Goal: Information Seeking & Learning: Learn about a topic

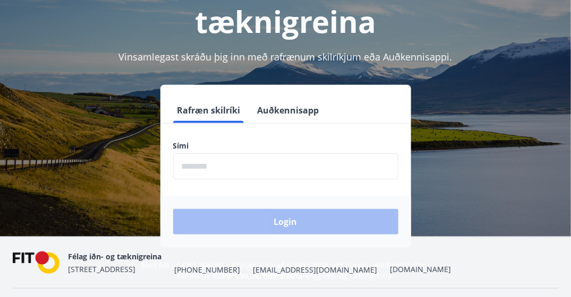
scroll to position [131, 0]
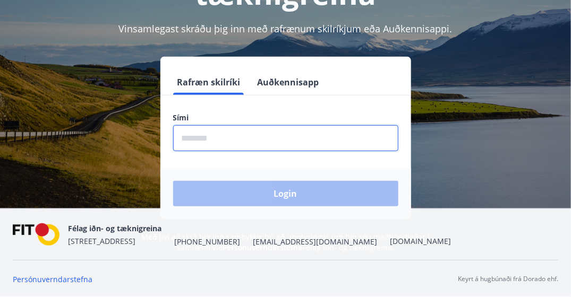
click at [266, 133] on input "phone" at bounding box center [285, 138] width 225 height 26
type input "********"
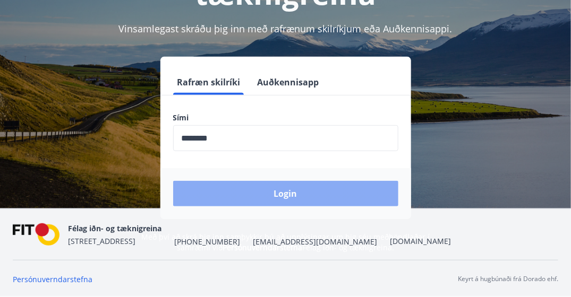
click at [283, 193] on button "Login" at bounding box center [285, 193] width 225 height 25
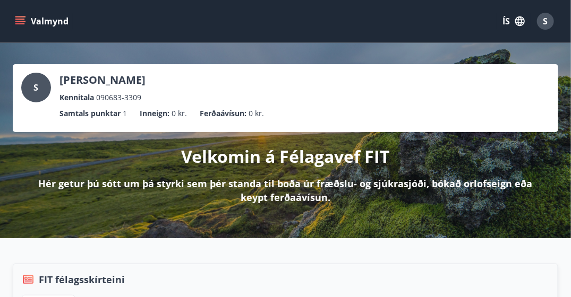
click at [18, 21] on icon "menu" at bounding box center [20, 21] width 11 height 11
click at [360, 24] on div "Valmynd ÍS S" at bounding box center [285, 20] width 545 height 25
click at [546, 21] on span "S" at bounding box center [545, 21] width 5 height 12
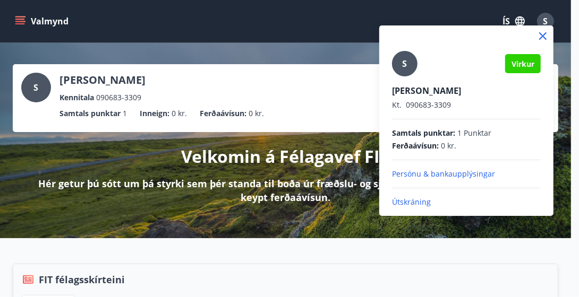
click at [460, 172] on p "Persónu & bankaupplýsingar" at bounding box center [466, 174] width 149 height 11
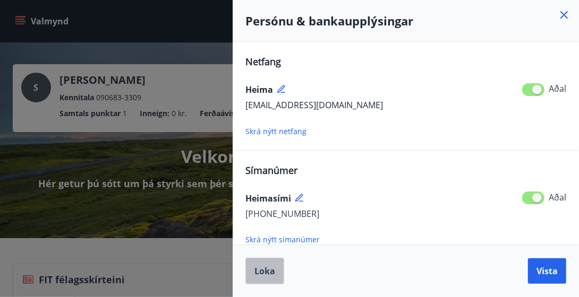
click at [263, 273] on span "Loka" at bounding box center [264, 272] width 21 height 12
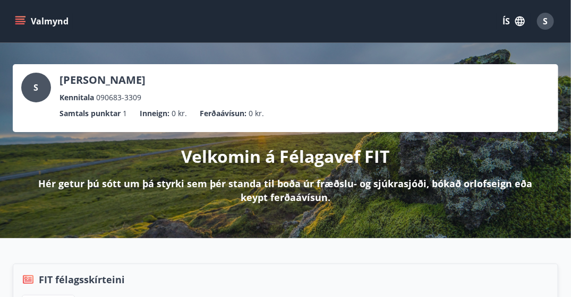
click at [34, 87] on span "S" at bounding box center [36, 88] width 5 height 12
click at [19, 18] on icon "menu" at bounding box center [20, 21] width 11 height 11
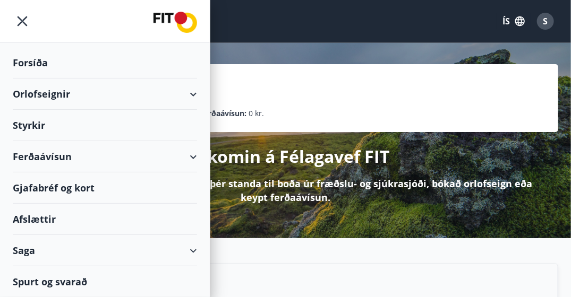
click at [195, 92] on div "Orlofseignir" at bounding box center [105, 94] width 184 height 31
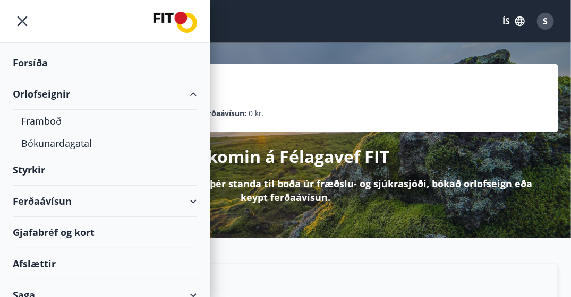
click at [195, 92] on div "Orlofseignir" at bounding box center [105, 94] width 210 height 31
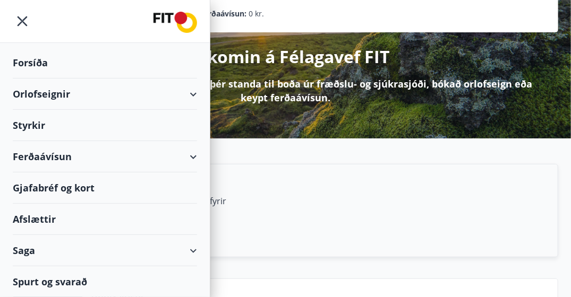
scroll to position [100, 0]
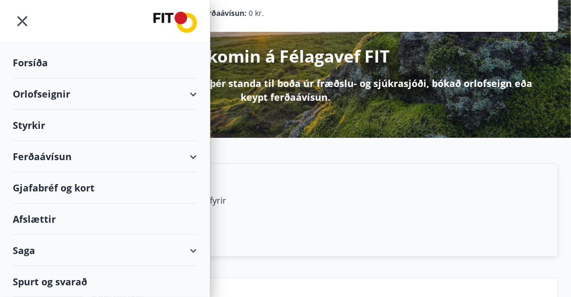
click at [57, 278] on div "Spurt og svarað" at bounding box center [105, 282] width 184 height 31
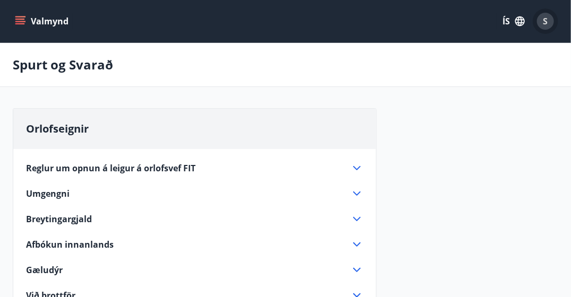
click at [543, 22] on span "S" at bounding box center [545, 21] width 5 height 12
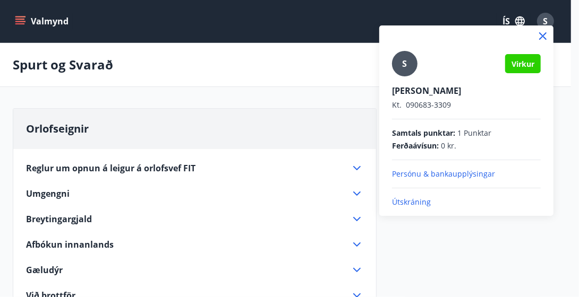
click at [453, 252] on div at bounding box center [289, 148] width 579 height 297
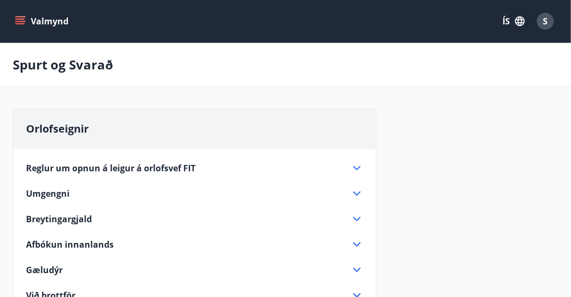
click at [510, 19] on button "ÍS" at bounding box center [514, 21] width 34 height 19
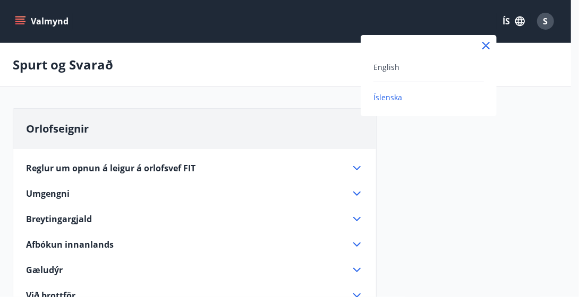
click at [534, 98] on div at bounding box center [289, 148] width 579 height 297
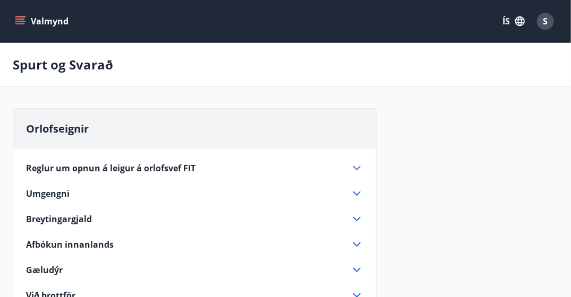
click at [548, 22] on div "S" at bounding box center [545, 21] width 17 height 17
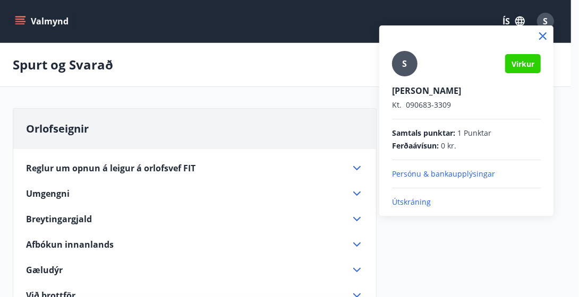
click at [413, 198] on p "Útskráning" at bounding box center [466, 202] width 149 height 11
